Goal: Find specific page/section

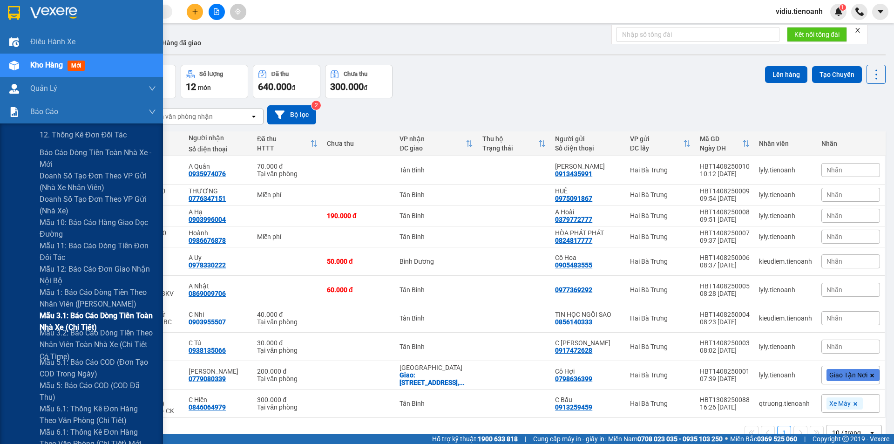
click at [76, 312] on span "Mẫu 3.1: Báo cáo dòng tiền toàn nhà xe (Chi Tiết)" at bounding box center [98, 321] width 116 height 23
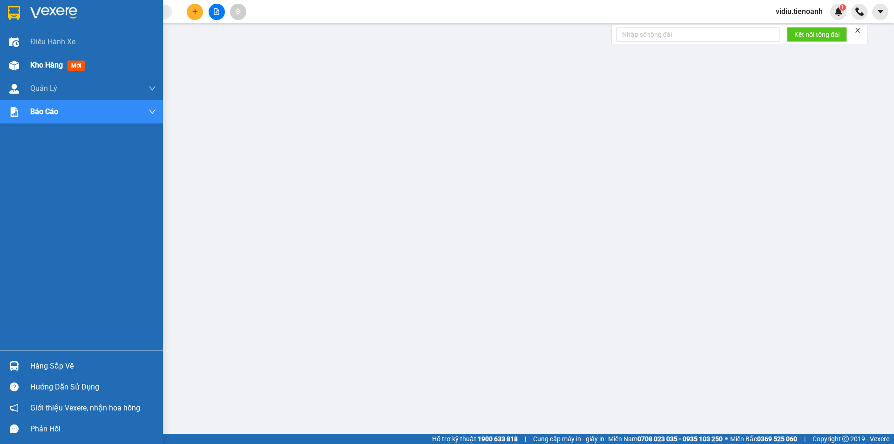
click at [12, 66] on img at bounding box center [14, 66] width 10 height 10
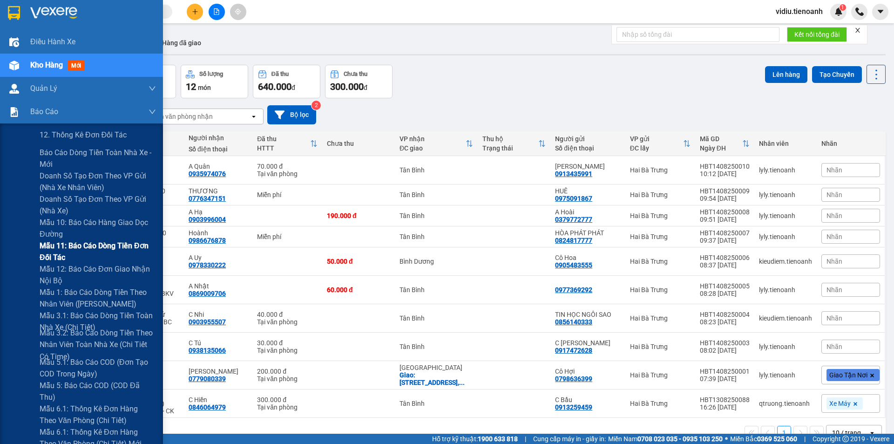
click at [102, 243] on span "Mẫu 11: Báo cáo dòng tiền đơn đối tác" at bounding box center [98, 251] width 116 height 23
